Goal: Transaction & Acquisition: Purchase product/service

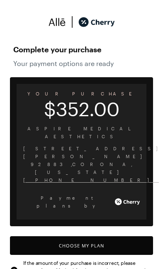
click at [106, 236] on button "Choose My Plan" at bounding box center [81, 245] width 143 height 19
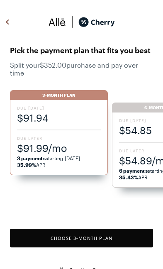
click at [104, 229] on button "Choose 3 -Month Plan" at bounding box center [81, 238] width 143 height 19
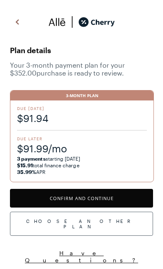
click at [103, 185] on div "Plan details Your 3 -month payment plan for your $352.00 purchase is ready to r…" at bounding box center [81, 139] width 163 height 266
click at [105, 198] on button "Confirm and Continue" at bounding box center [81, 198] width 143 height 19
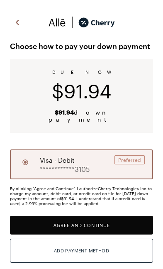
click at [83, 218] on button "Agree and Continue" at bounding box center [81, 225] width 143 height 19
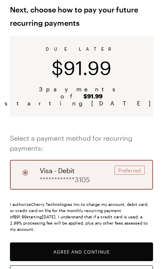
scroll to position [37, 0]
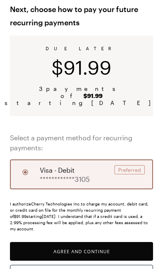
click at [99, 242] on button "Agree and Continue" at bounding box center [81, 251] width 143 height 19
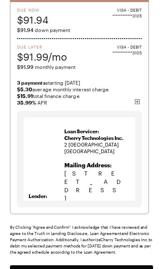
scroll to position [92, 0]
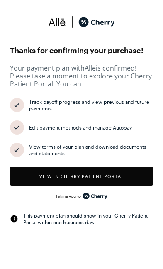
click at [129, 175] on button "View in Cherry patient portal" at bounding box center [81, 176] width 143 height 19
